Goal: Obtain resource: Download file/media

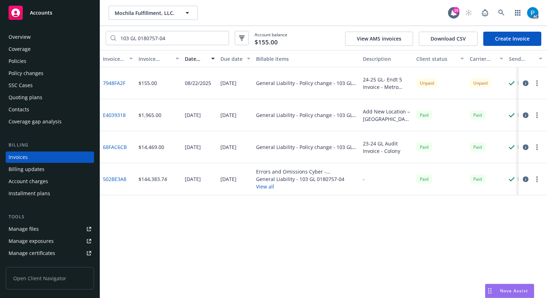
click at [69, 8] on div "Accounts" at bounding box center [50, 13] width 83 height 14
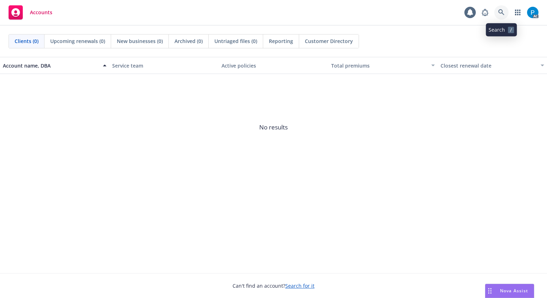
click at [497, 9] on link at bounding box center [501, 12] width 14 height 14
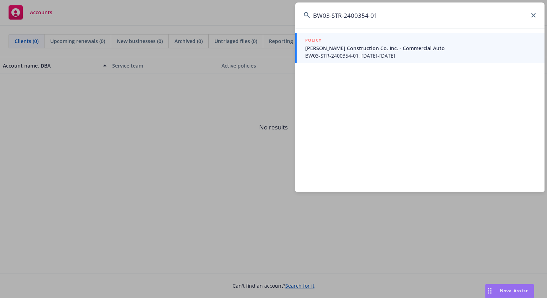
type input "BW03-STR-2400354-01"
click at [383, 51] on span "T R Wurster Construction Co. Inc. - Commercial Auto" at bounding box center [420, 48] width 231 height 7
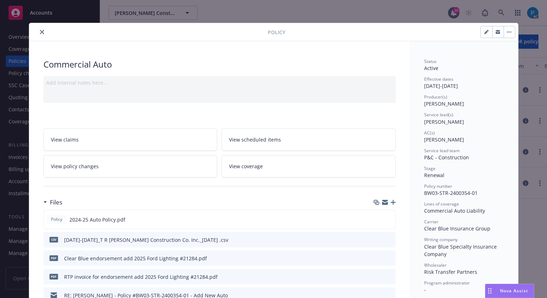
click at [40, 32] on icon "close" at bounding box center [42, 32] width 4 height 4
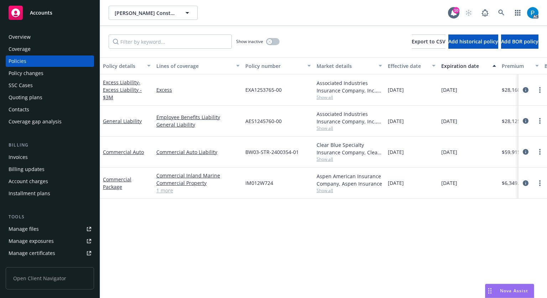
click at [38, 157] on div "Invoices" at bounding box center [50, 157] width 83 height 11
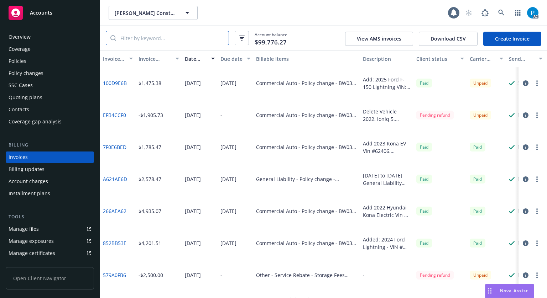
click at [184, 36] on input "search" at bounding box center [172, 38] width 113 height 14
paste input "BW03-STR-2400354-01"
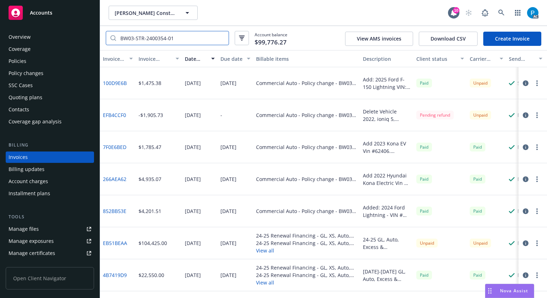
type input "BW03-STR-2400354-01"
click at [526, 83] on icon "button" at bounding box center [526, 83] width 6 height 6
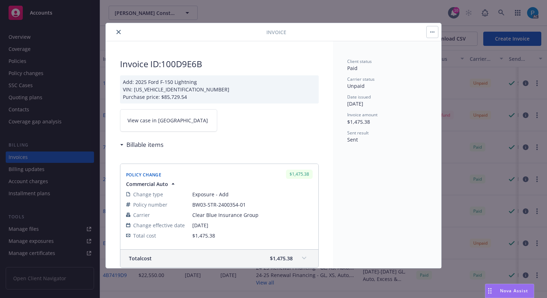
click at [184, 129] on link "View case in SSC" at bounding box center [168, 120] width 97 height 22
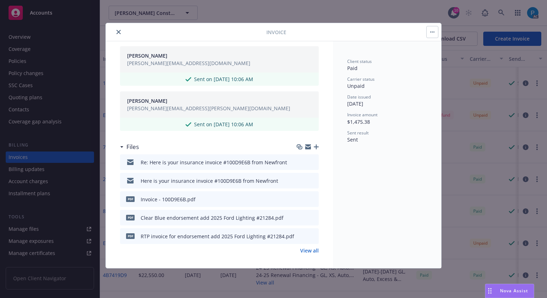
scroll to position [305, 0]
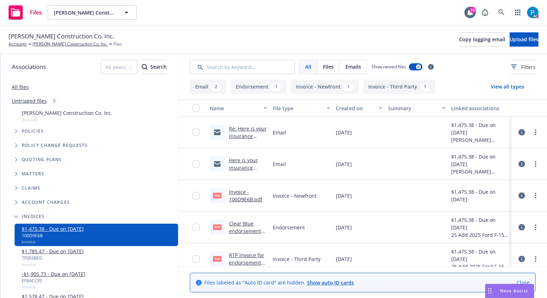
click at [235, 254] on link "RTP invoice for endorsement add 2025 Ford Lighting #21284.pdf" at bounding box center [246, 270] width 35 height 37
